Goal: Find specific page/section: Find specific page/section

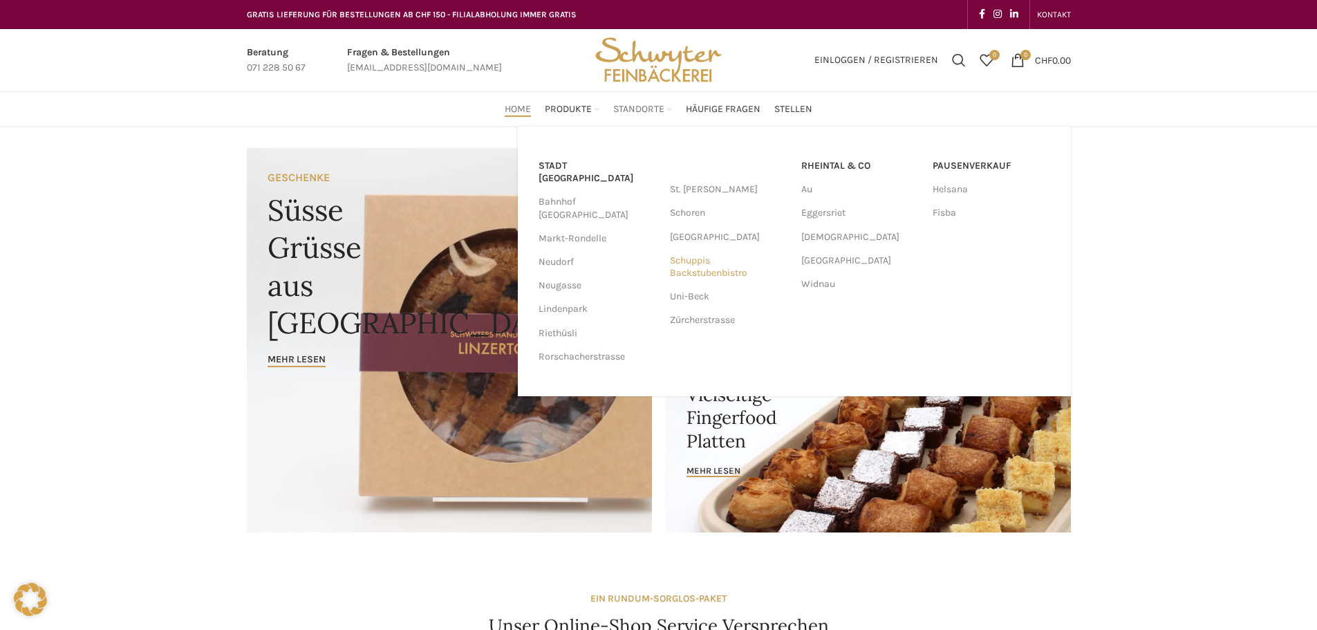
click at [697, 263] on link "Schuppis Backstubenbistro" at bounding box center [729, 267] width 118 height 36
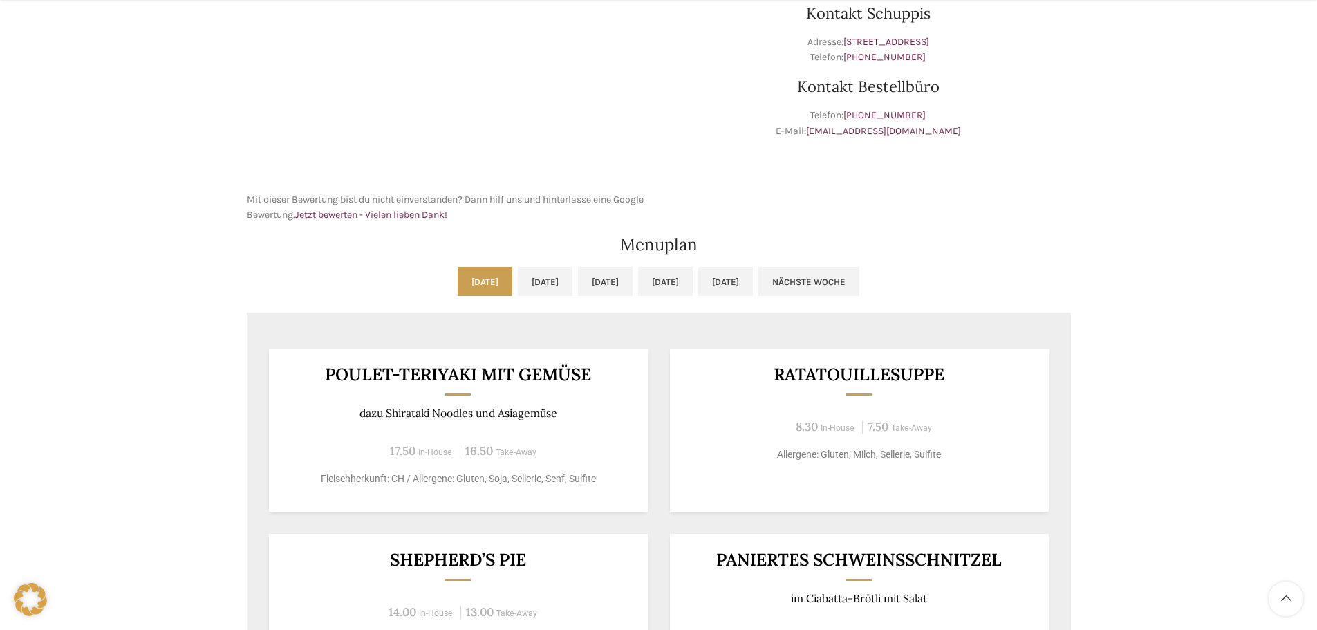
scroll to position [553, 0]
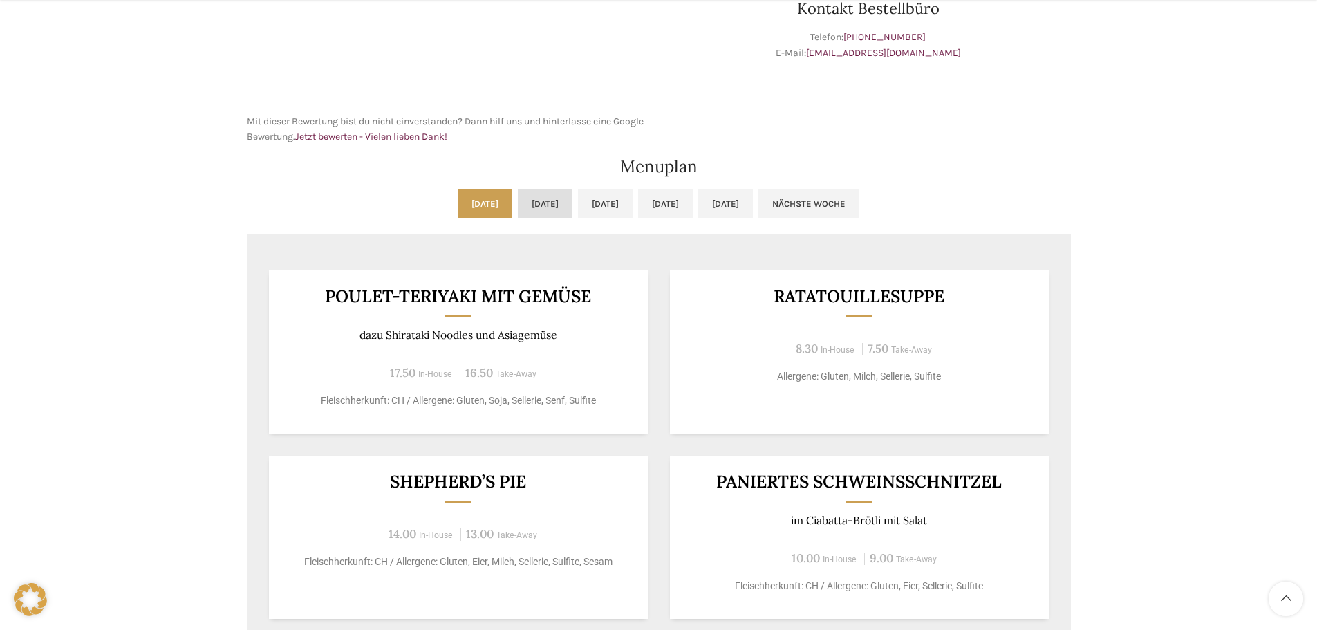
click at [518, 206] on link "Di, 23.09.2025" at bounding box center [545, 203] width 55 height 29
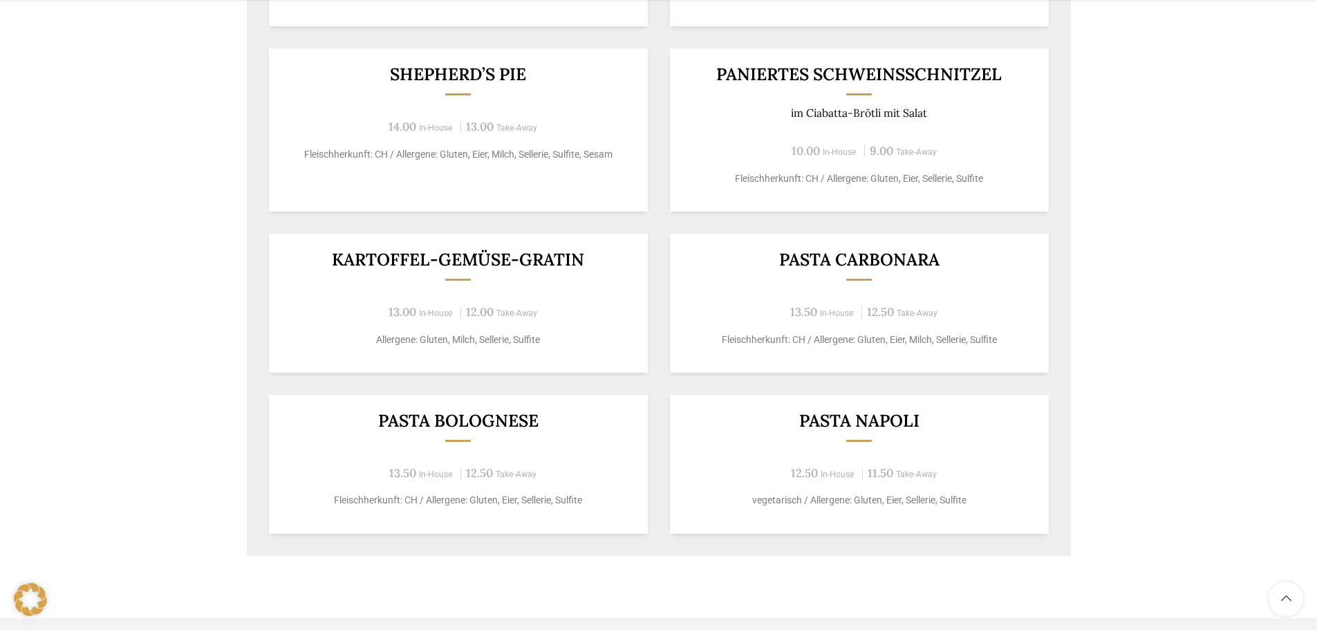
scroll to position [1037, 0]
